Goal: Information Seeking & Learning: Learn about a topic

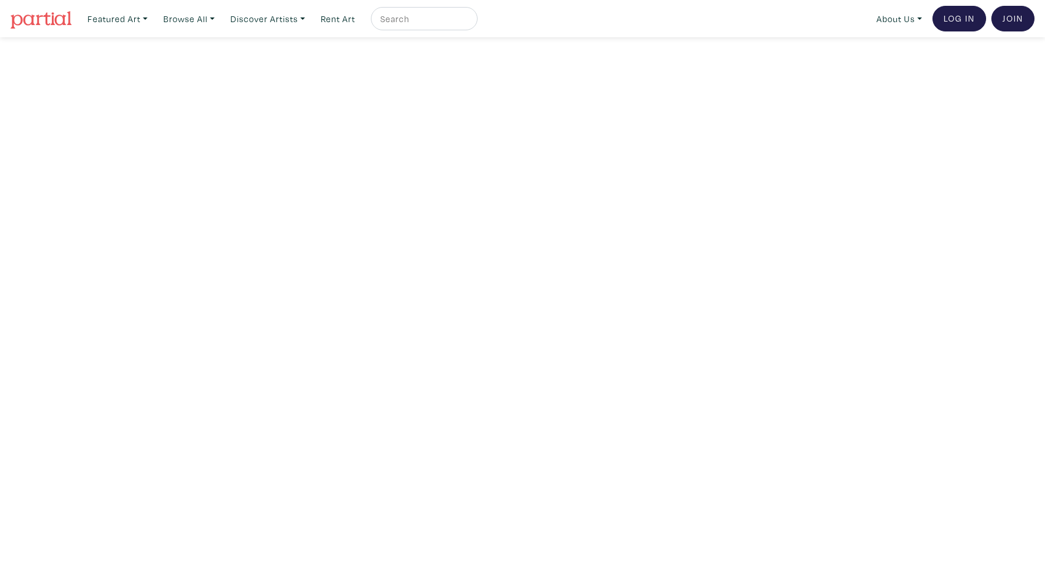
click at [417, 20] on input "text" at bounding box center [422, 19] width 87 height 15
type input "saruye"
click at [469, 22] on button "submit" at bounding box center [469, 22] width 0 height 0
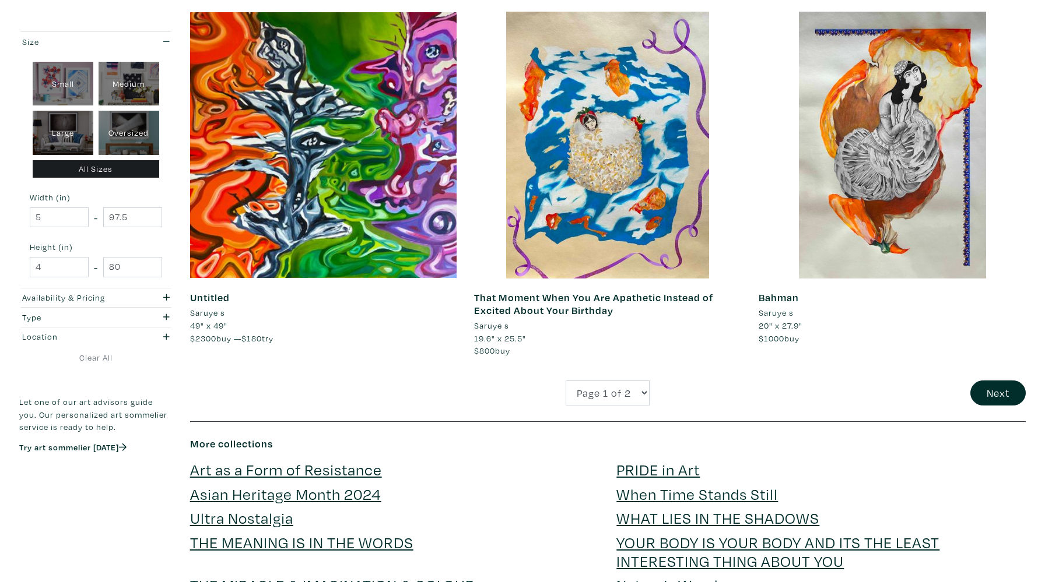
scroll to position [2717, 0]
click at [629, 399] on select "Page 1 of 2 Page 2 of 2" at bounding box center [607, 393] width 84 height 25
select select "2"
click at [565, 381] on select "Page 1 of 2 Page 2 of 2" at bounding box center [607, 393] width 84 height 25
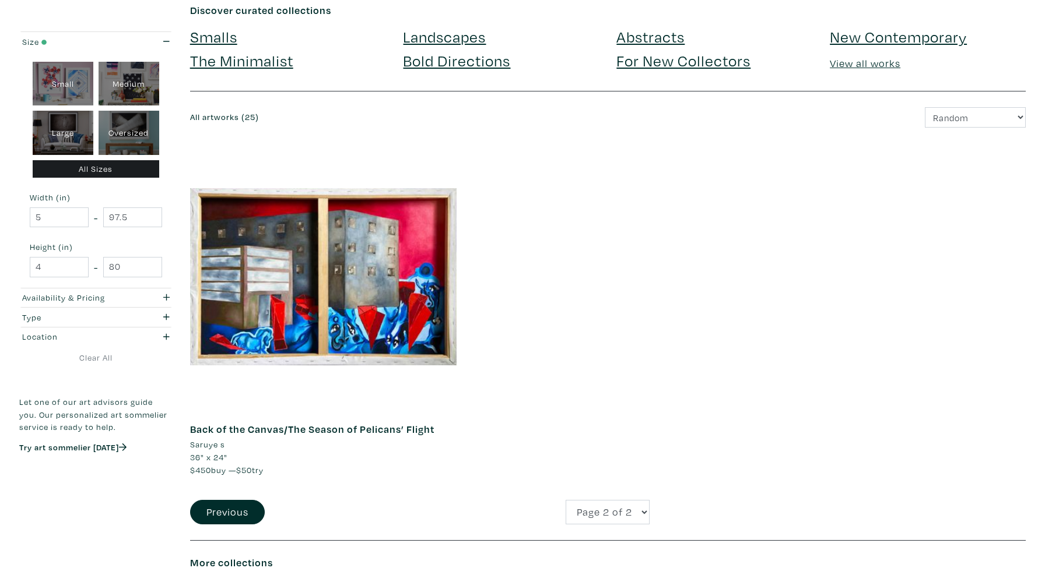
scroll to position [68, 0]
